Goal: Task Accomplishment & Management: Manage account settings

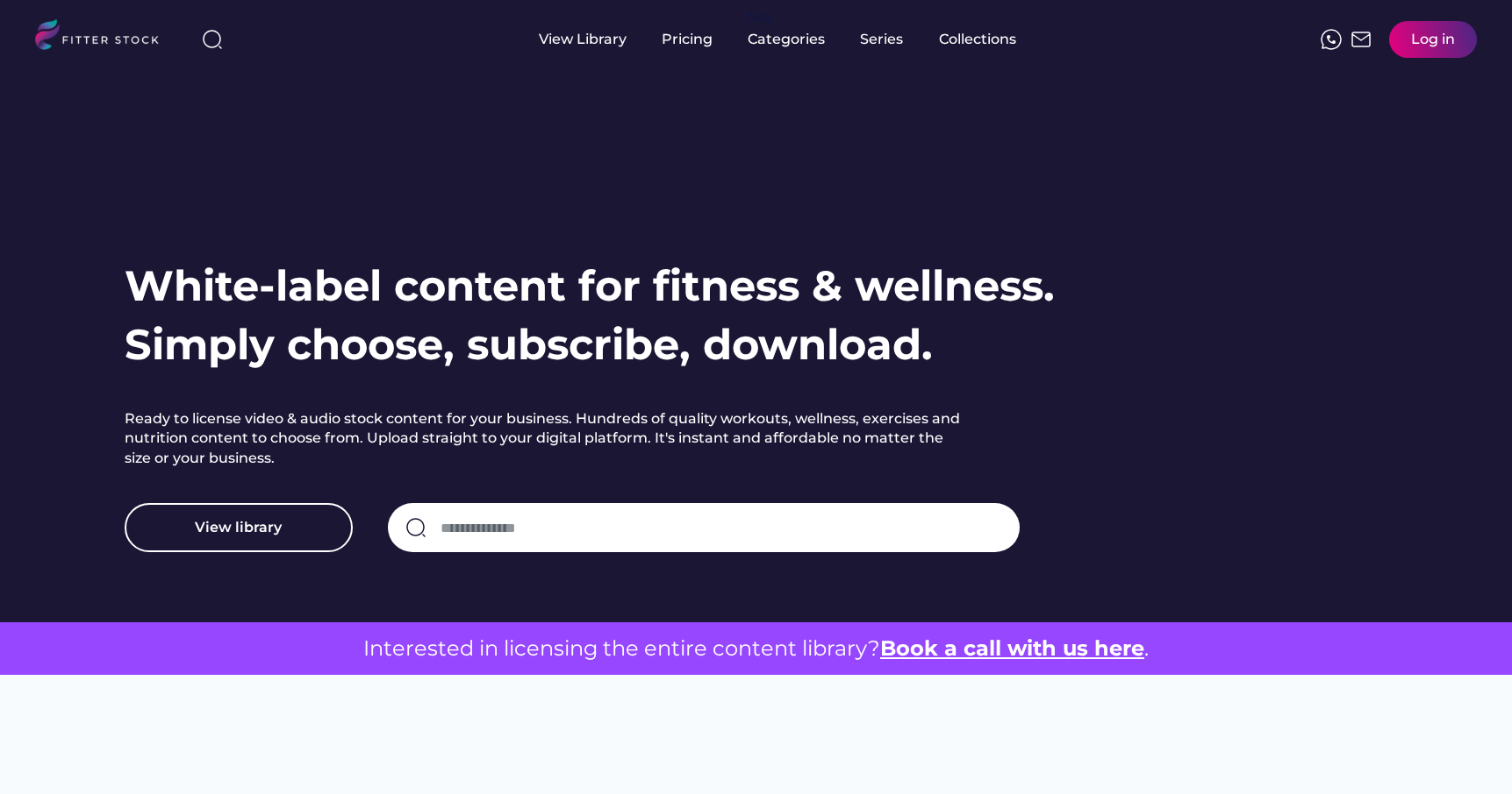
click at [1423, 37] on div "Log in" at bounding box center [1432, 40] width 44 height 19
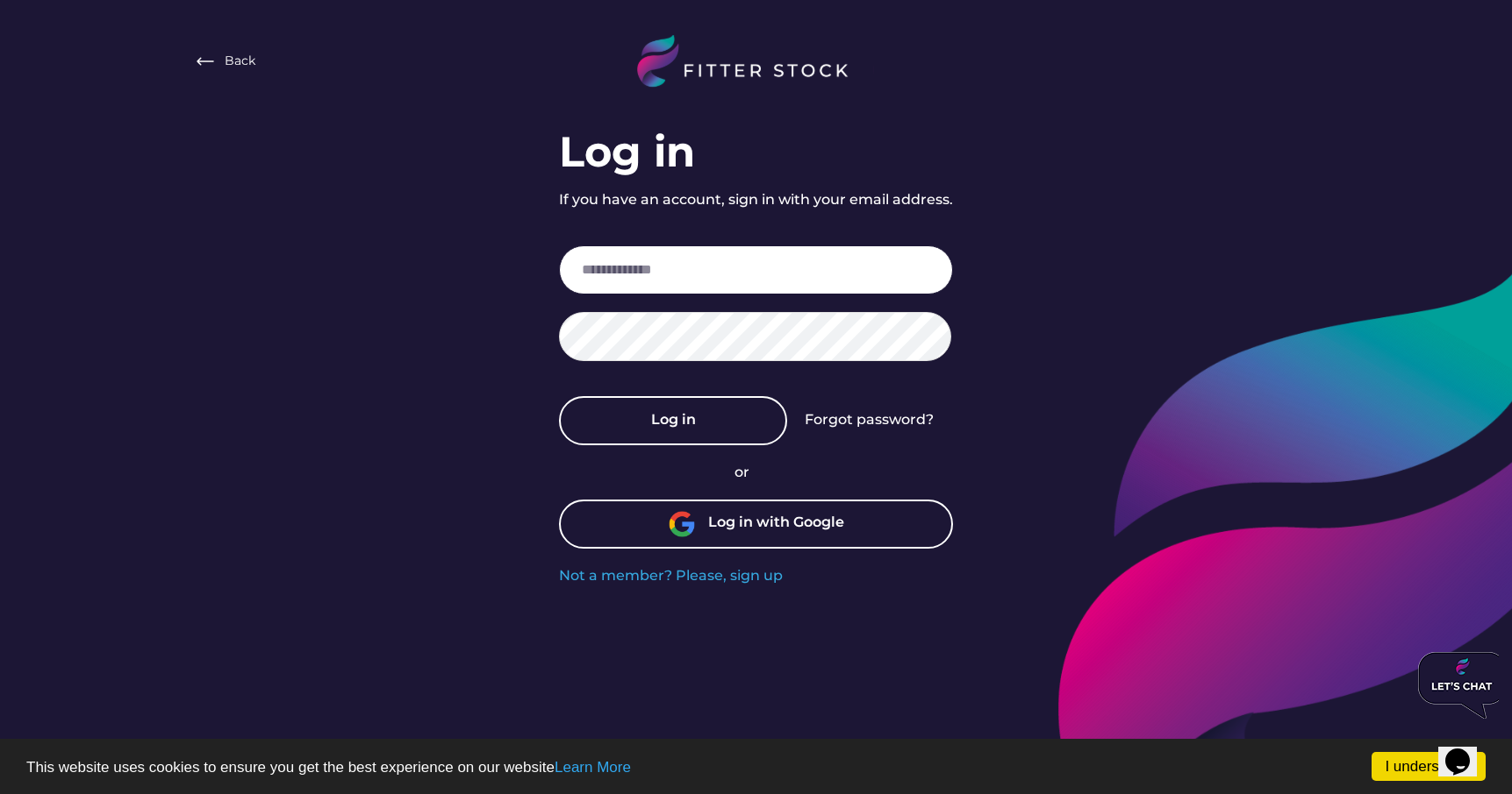
click at [756, 269] on input "email" at bounding box center [756, 270] width 394 height 49
click at [789, 538] on div "Log in with Google" at bounding box center [756, 525] width 394 height 49
click at [751, 265] on input "email" at bounding box center [756, 270] width 394 height 49
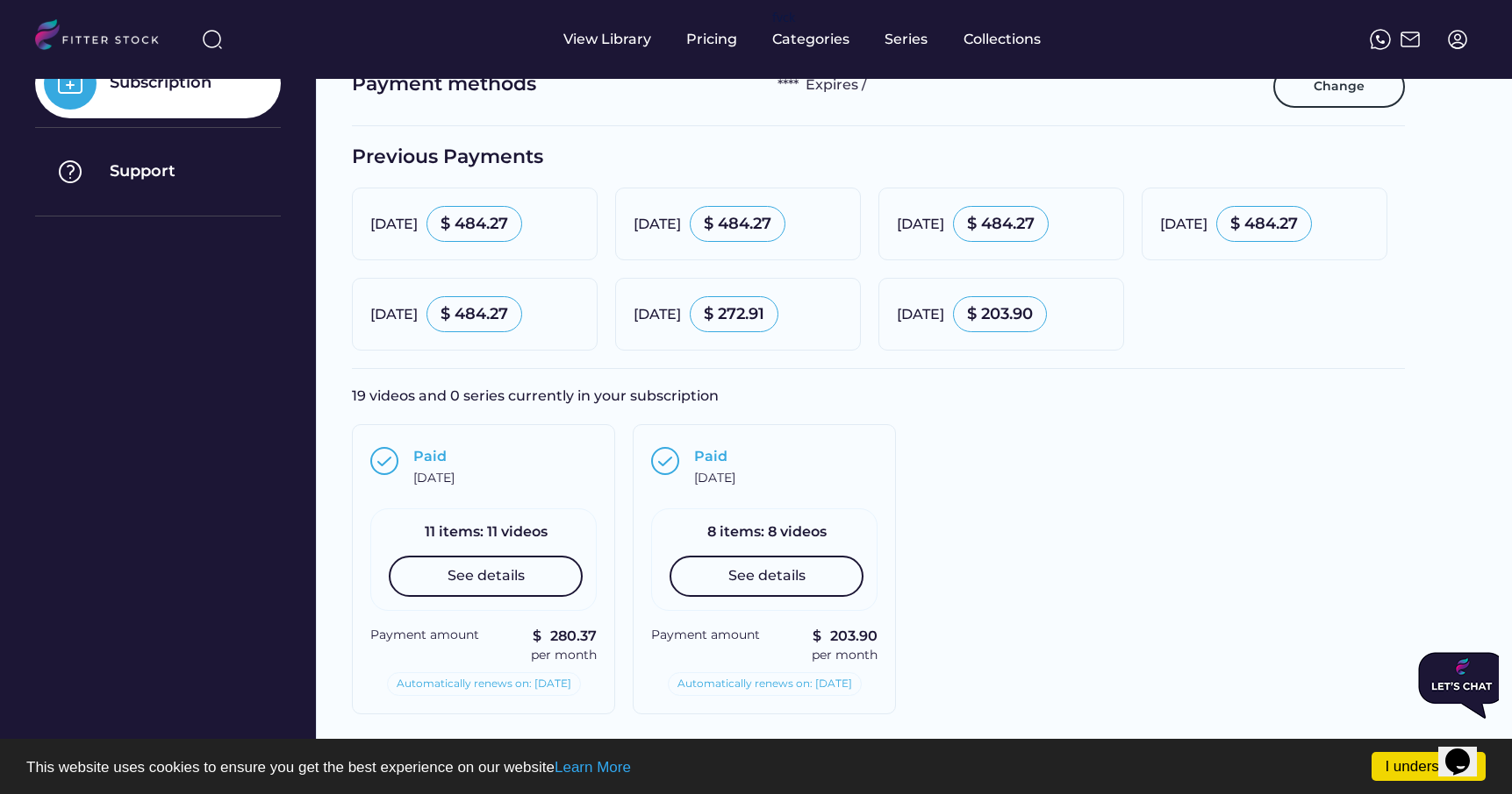
scroll to position [278, 0]
